Goal: Information Seeking & Learning: Learn about a topic

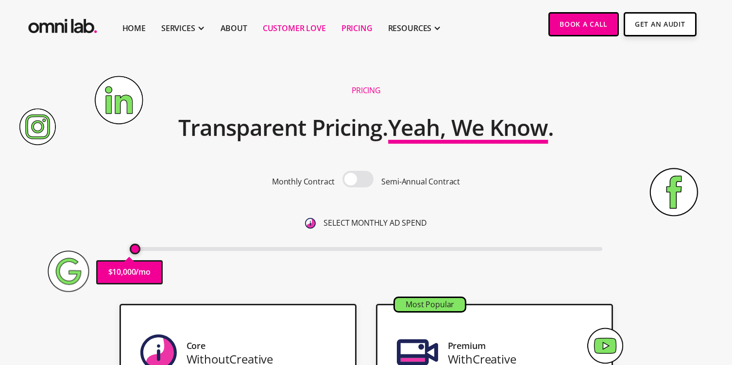
click at [300, 29] on link "Customer Love" at bounding box center [294, 28] width 63 height 12
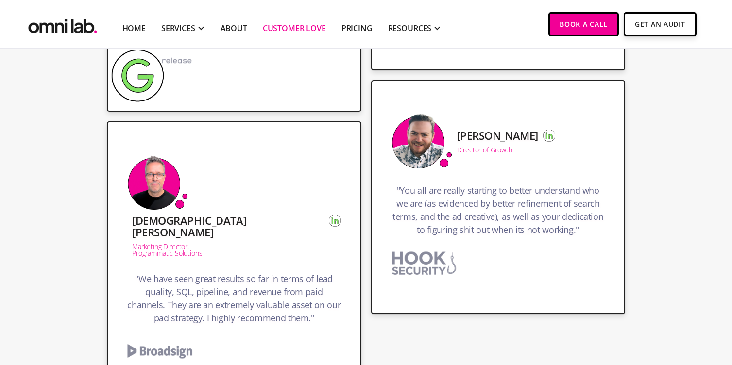
scroll to position [2456, 0]
